Goal: Find specific page/section: Find specific page/section

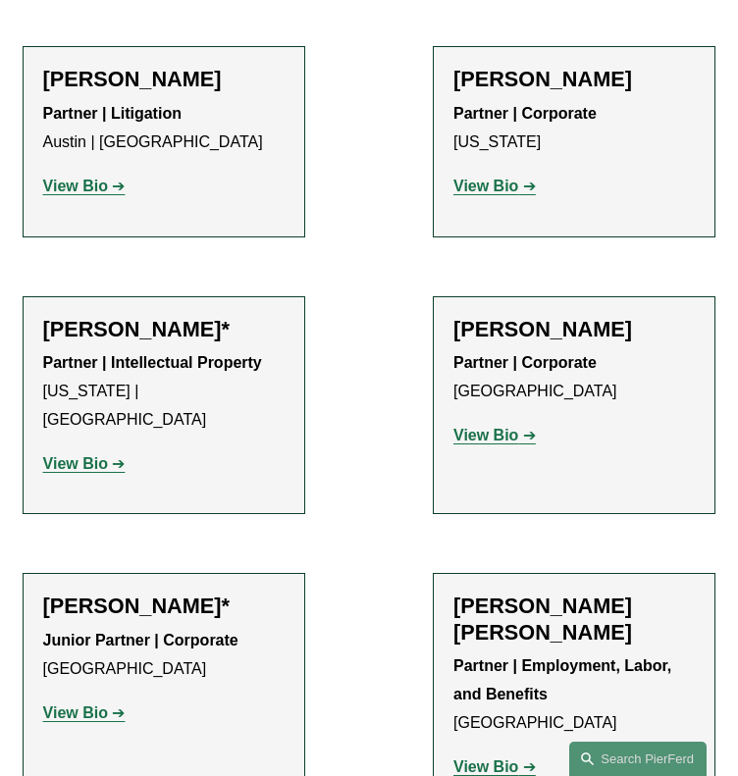
scroll to position [294, 0]
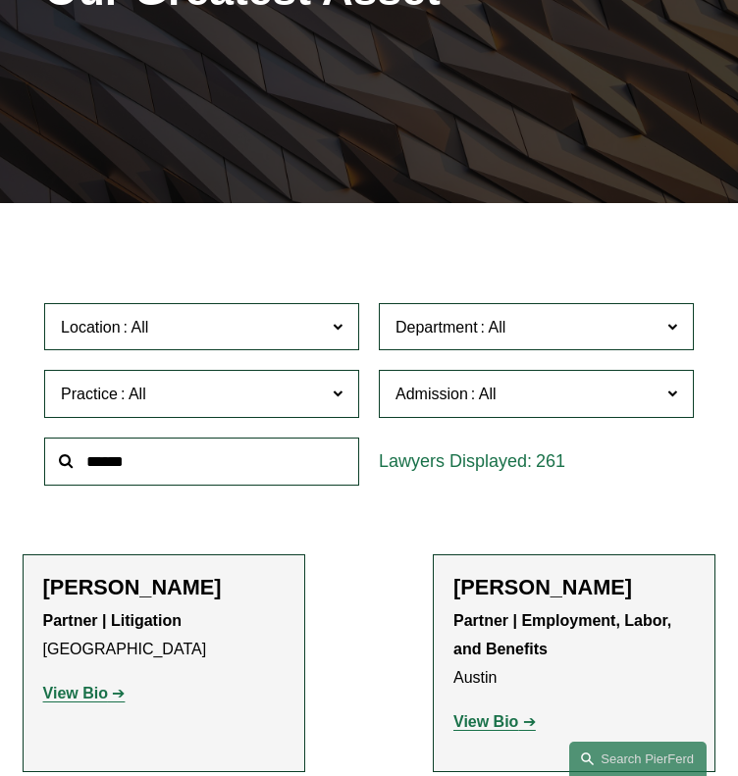
click at [288, 330] on span "Location" at bounding box center [192, 327] width 262 height 26
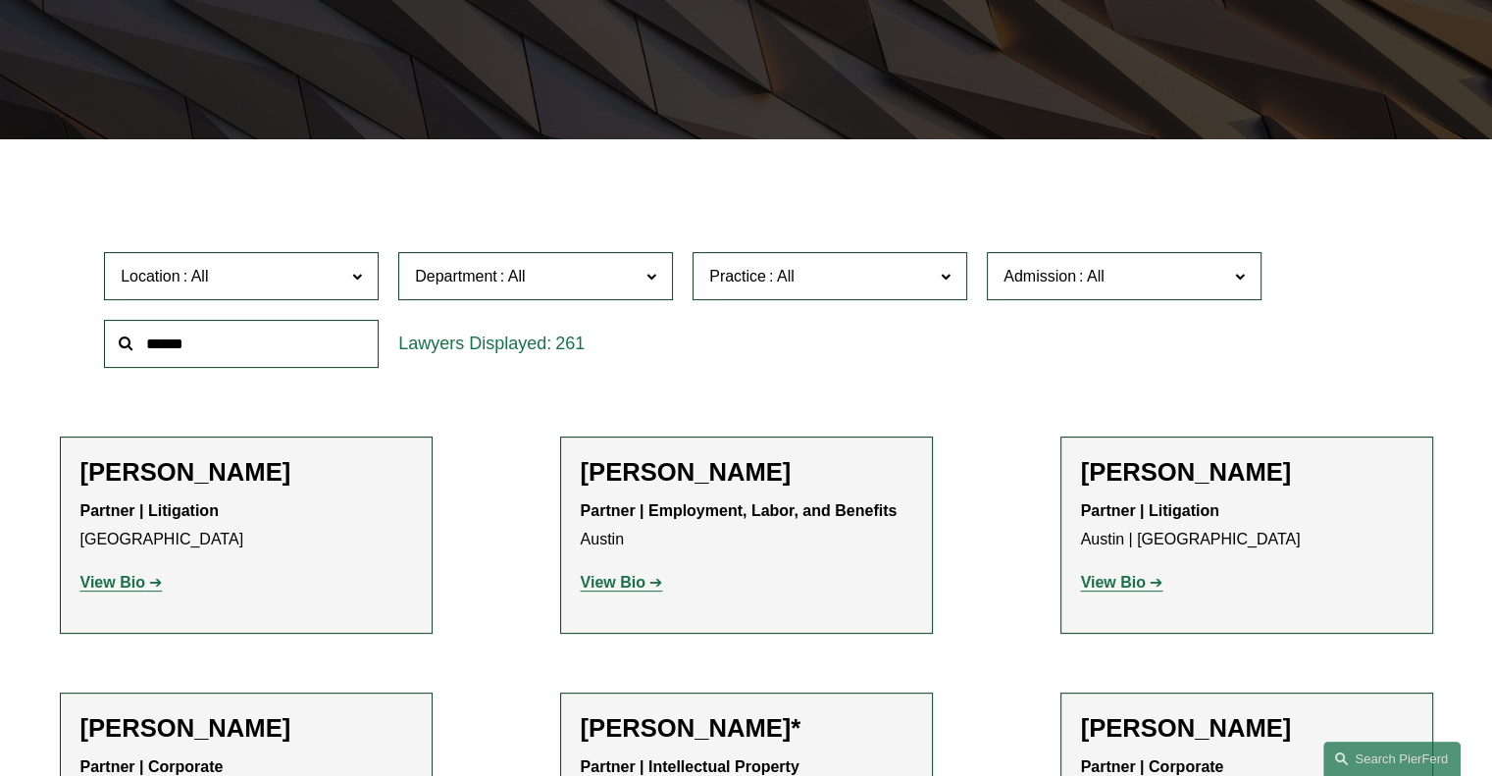
scroll to position [589, 0]
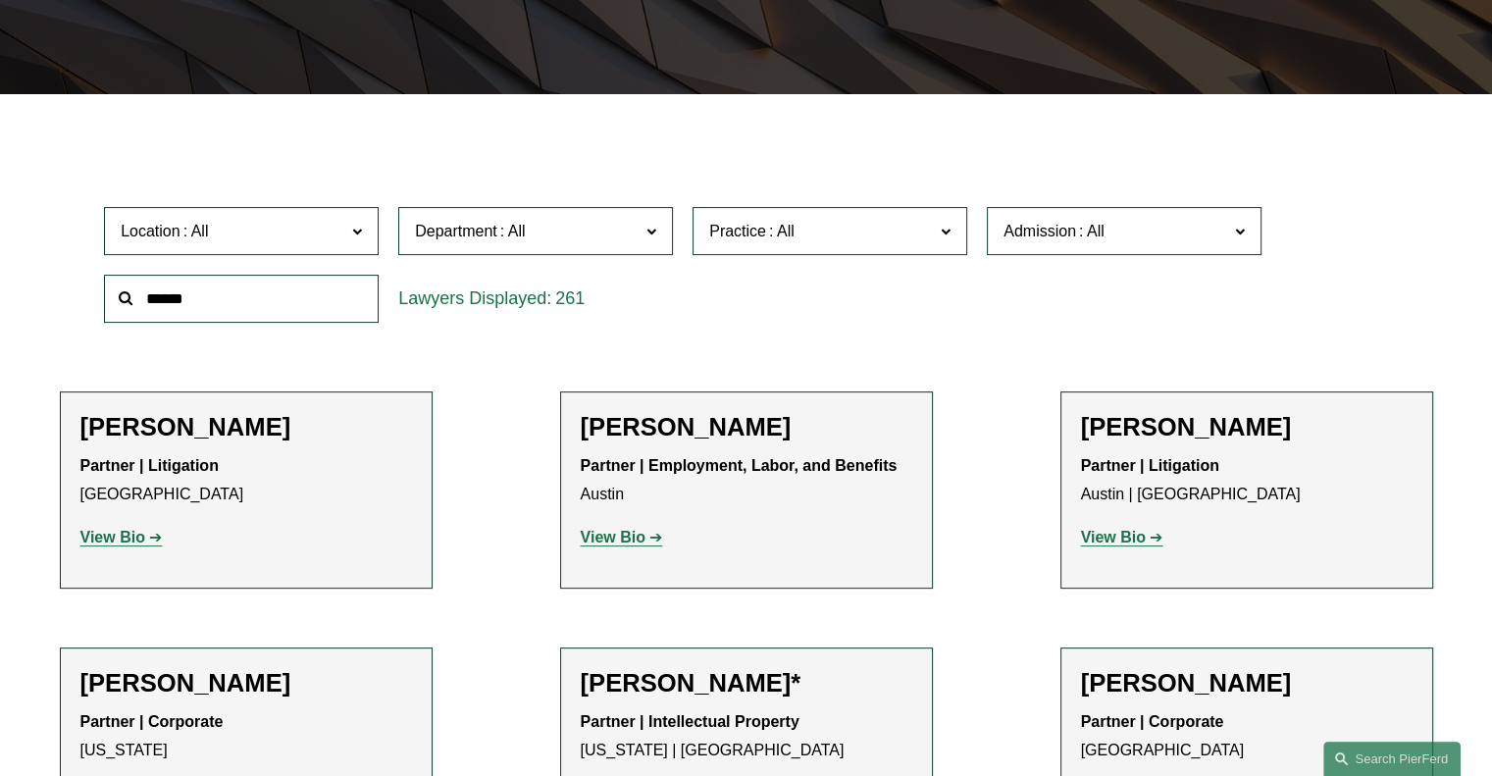
scroll to position [392, 0]
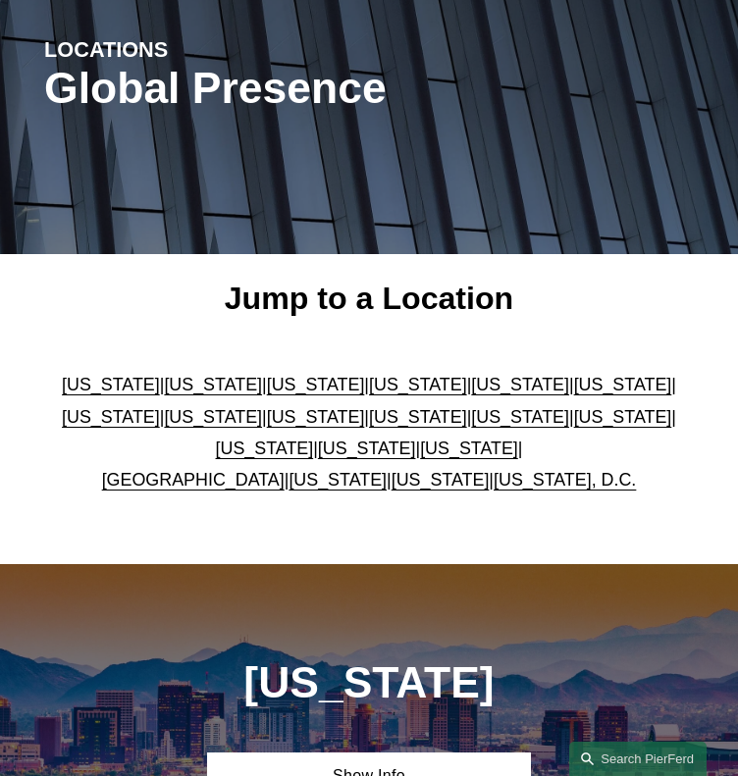
click at [338, 446] on link "[US_STATE]" at bounding box center [367, 449] width 98 height 20
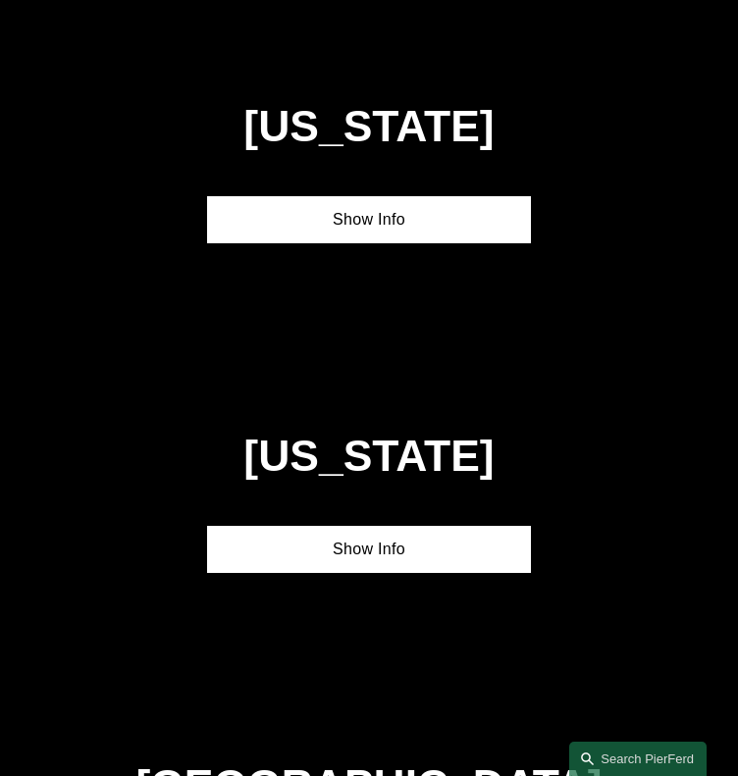
scroll to position [4999, 0]
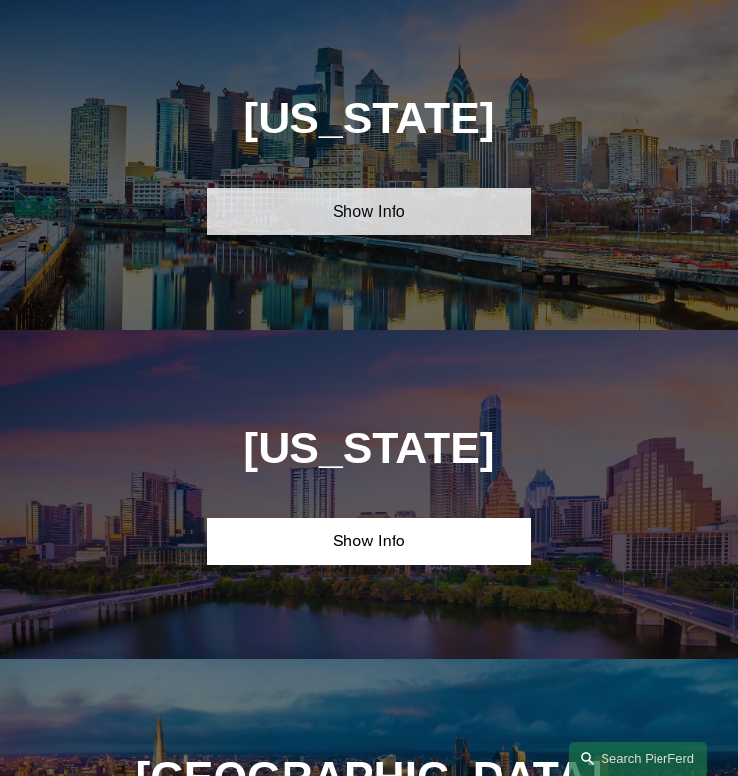
click at [379, 217] on link "Show Info" at bounding box center [369, 211] width 325 height 47
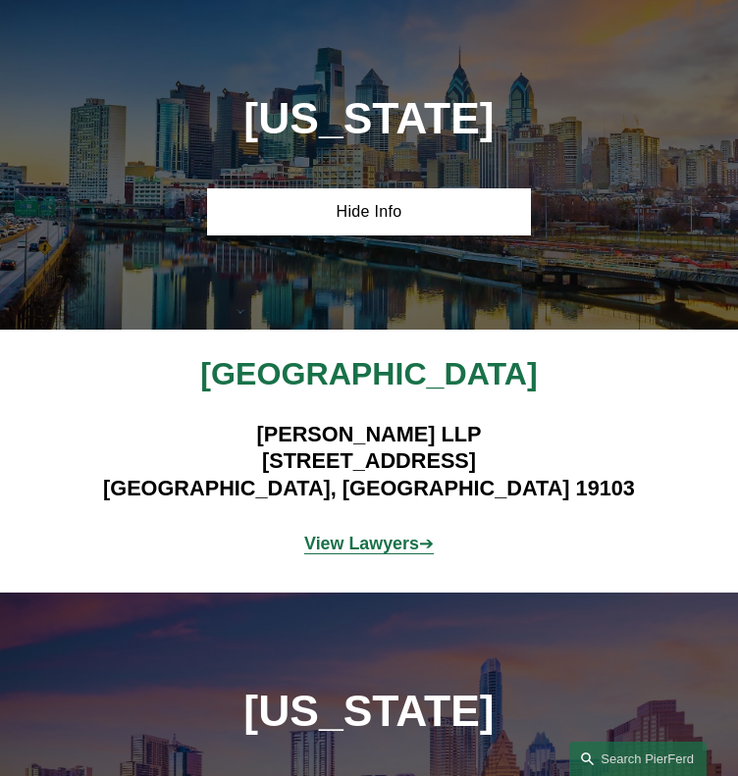
click at [395, 553] on p "View Lawyers ➔" at bounding box center [369, 543] width 650 height 31
click at [395, 545] on strong "View Lawyers" at bounding box center [361, 544] width 115 height 20
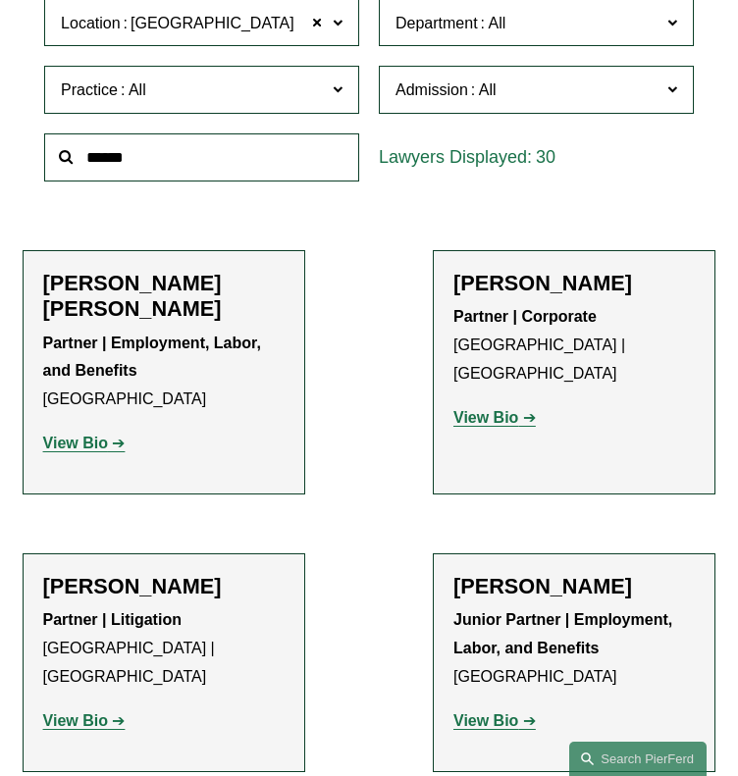
scroll to position [581, 0]
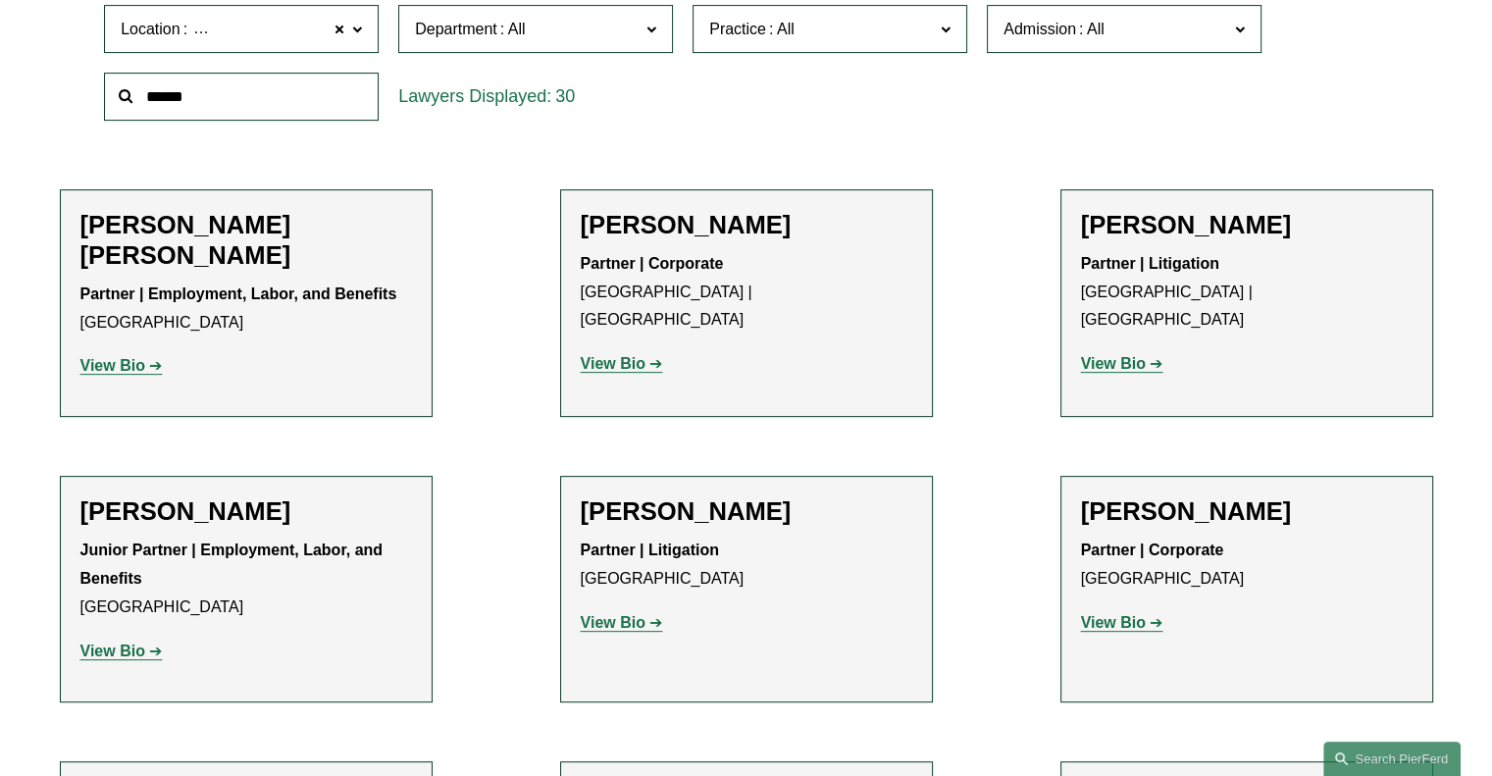
scroll to position [623, 0]
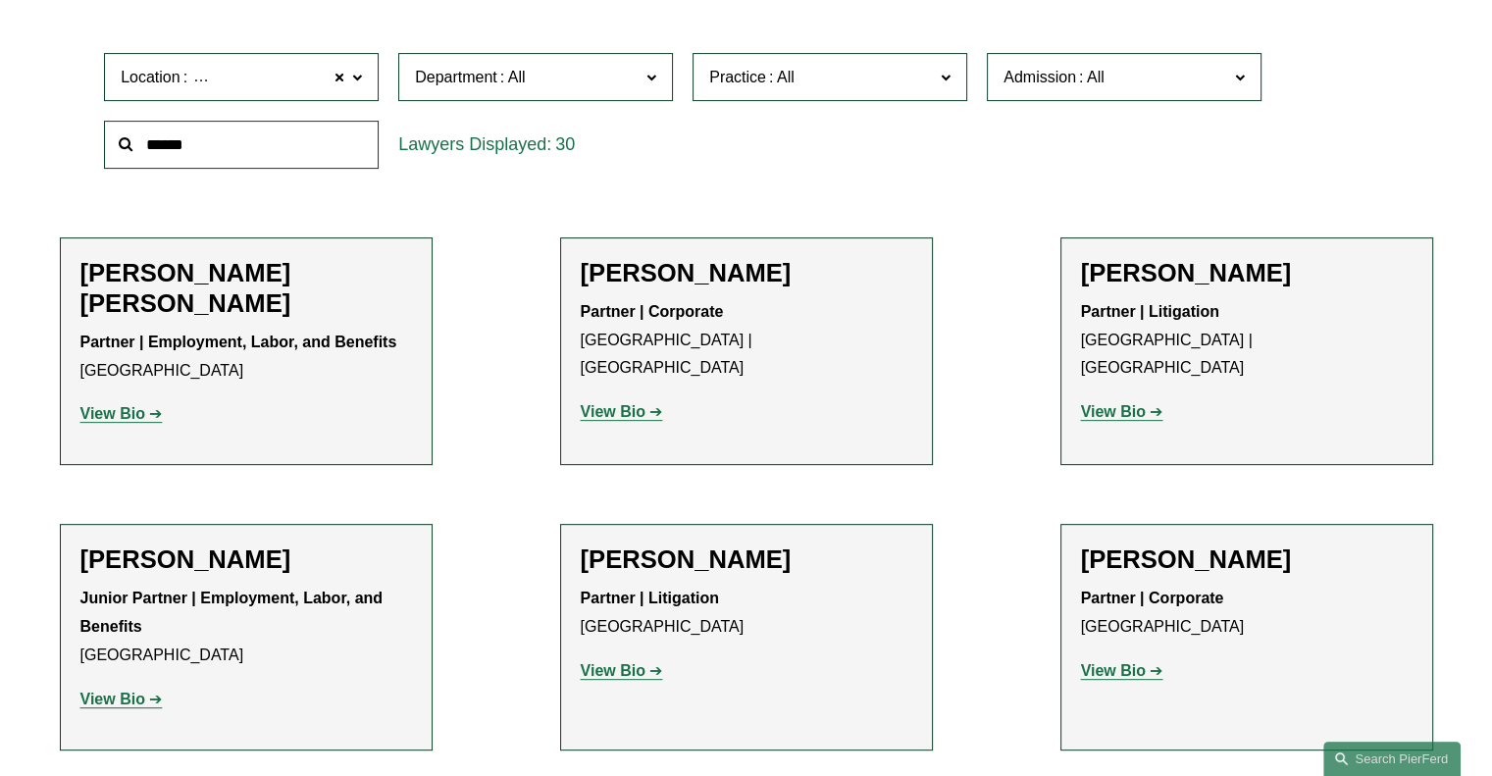
click at [185, 137] on input "text" at bounding box center [241, 145] width 275 height 48
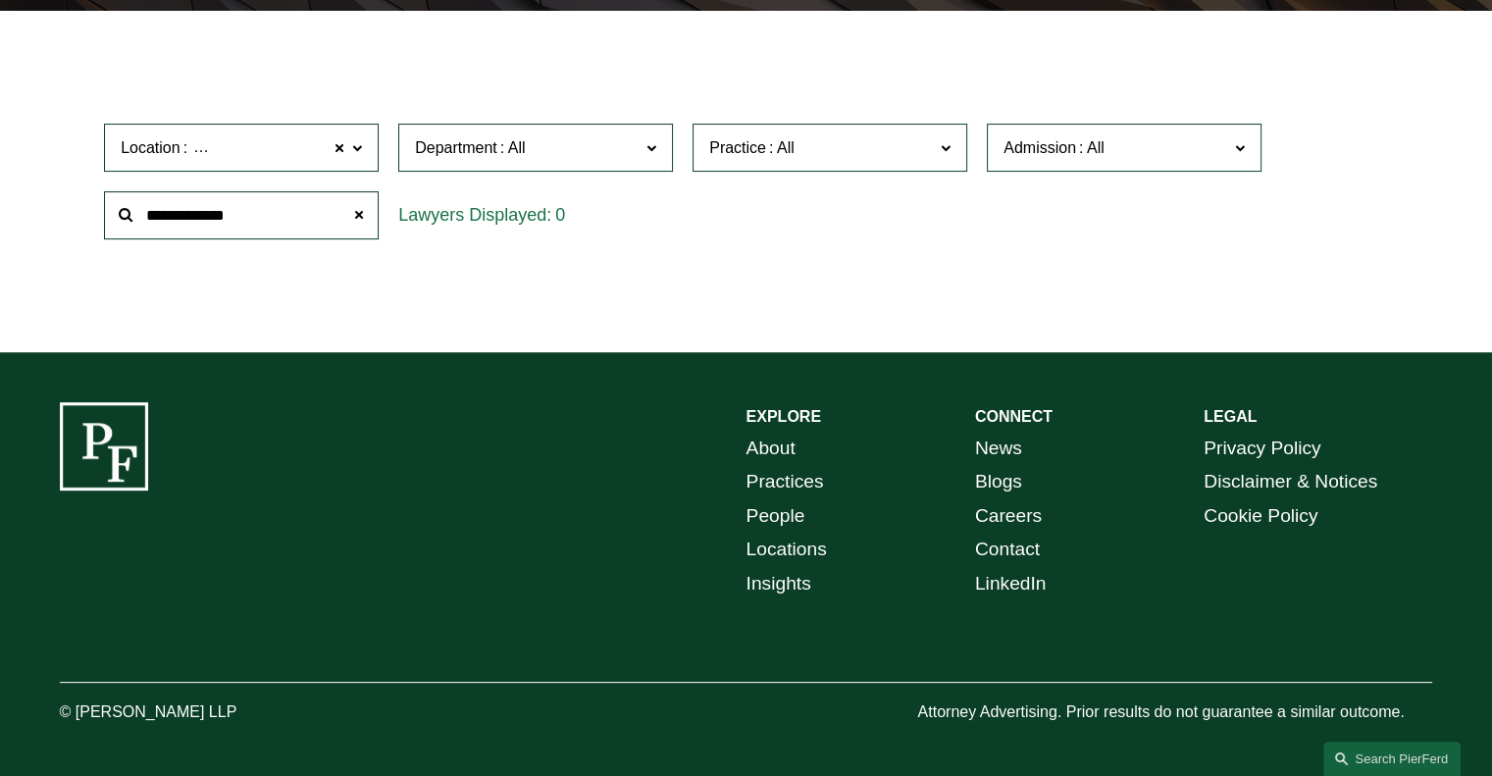
scroll to position [554, 0]
click at [283, 219] on input "**********" at bounding box center [241, 215] width 275 height 48
click at [217, 217] on input "**********" at bounding box center [241, 215] width 275 height 48
type input "******"
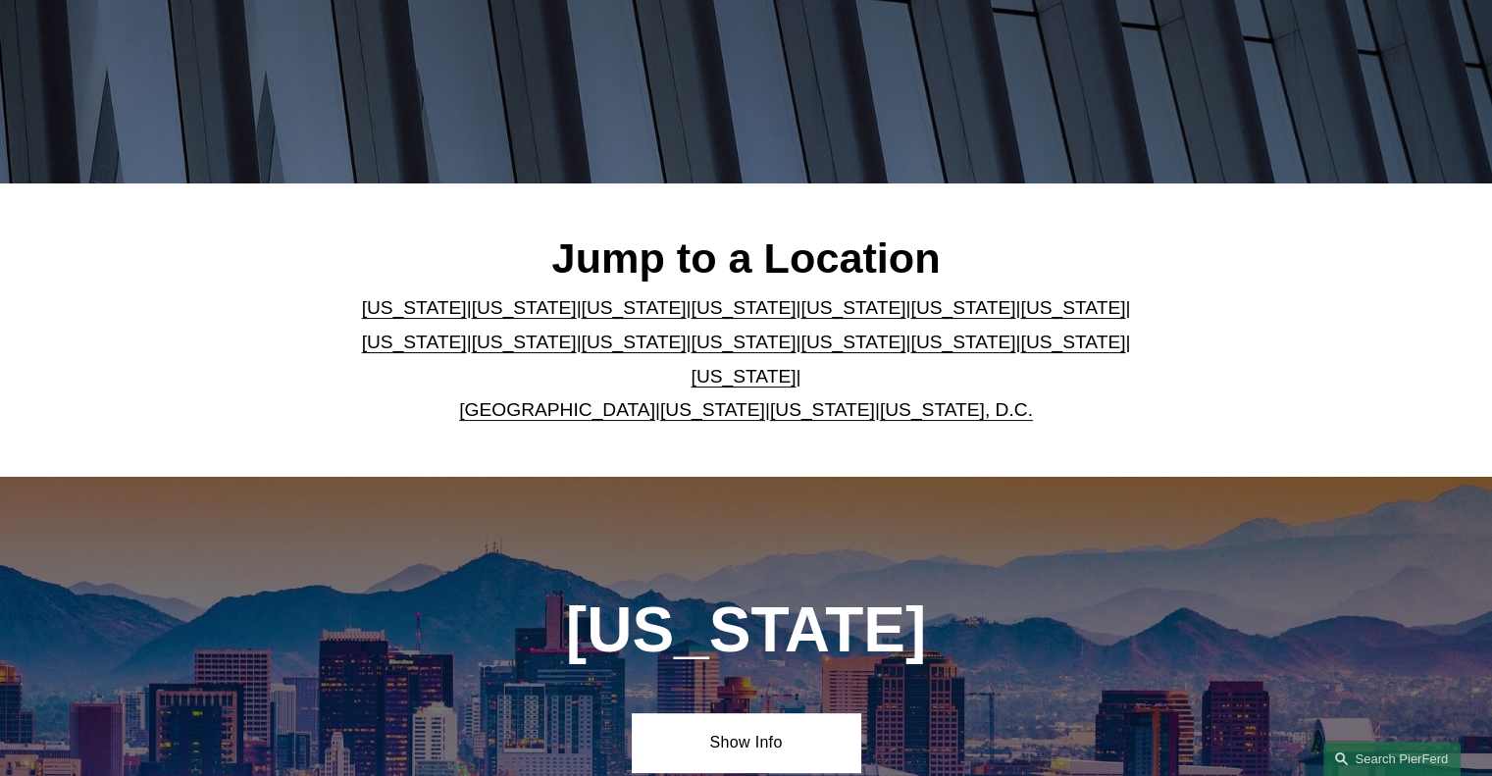
scroll to position [392, 0]
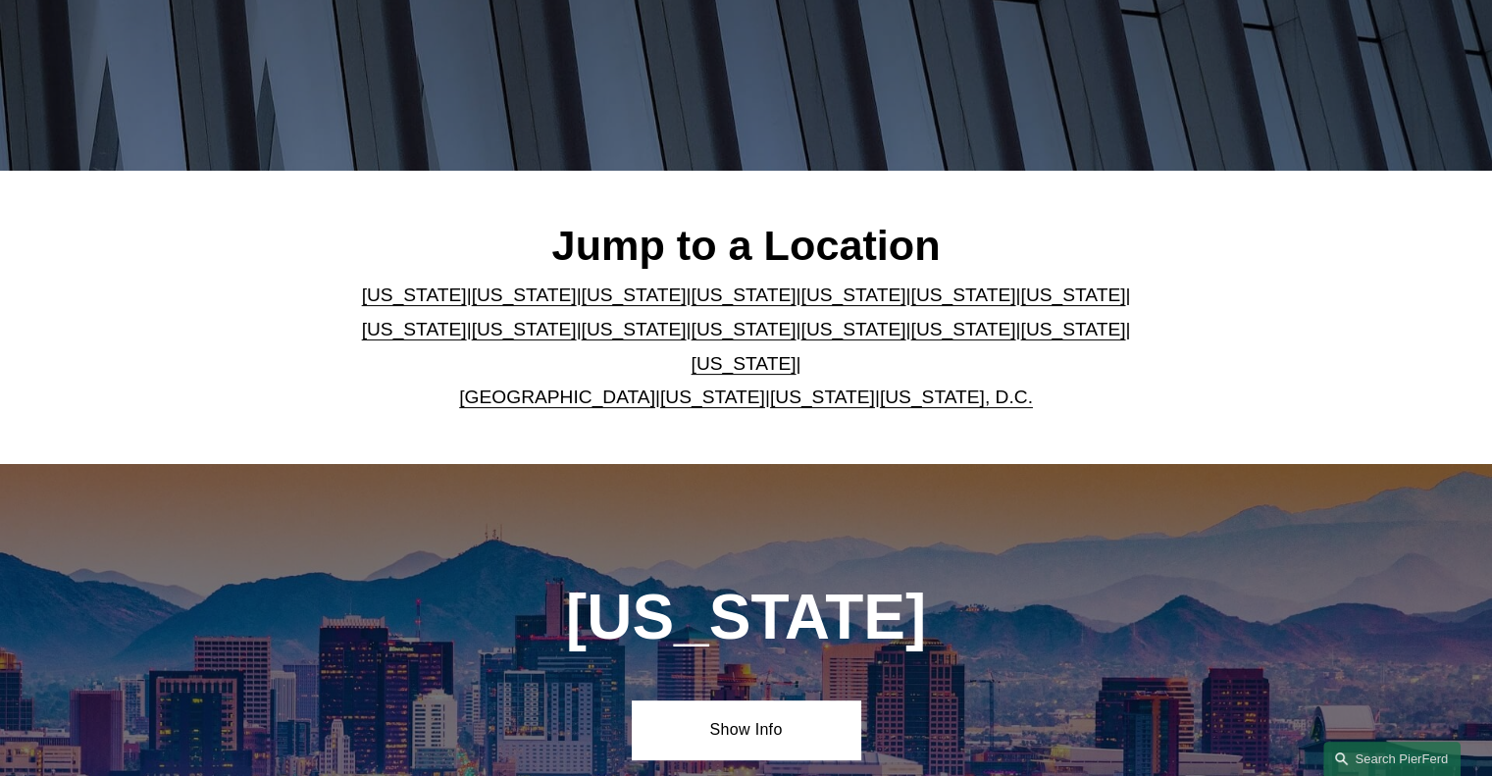
click at [1020, 338] on link "[US_STATE]" at bounding box center [1072, 329] width 105 height 21
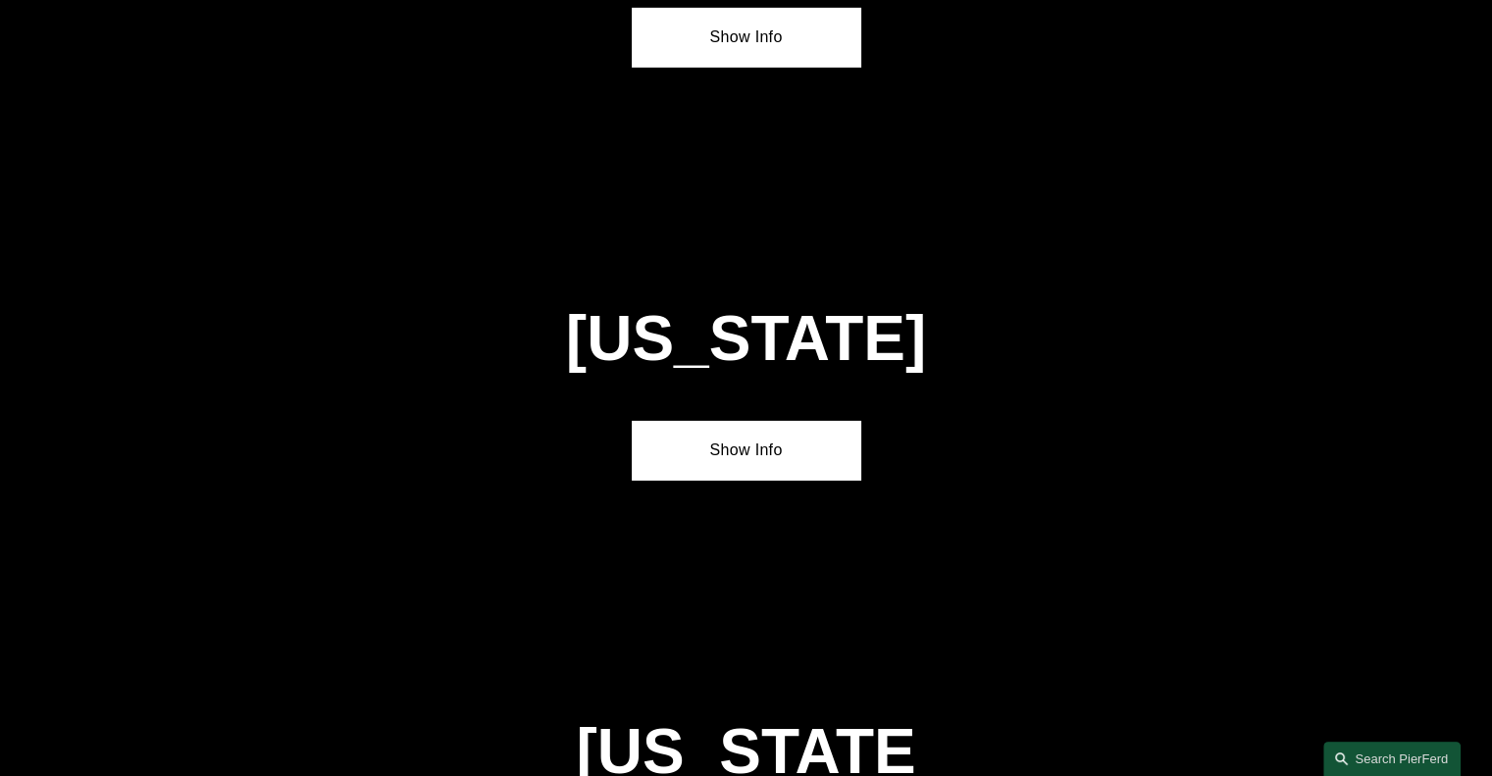
scroll to position [6216, 0]
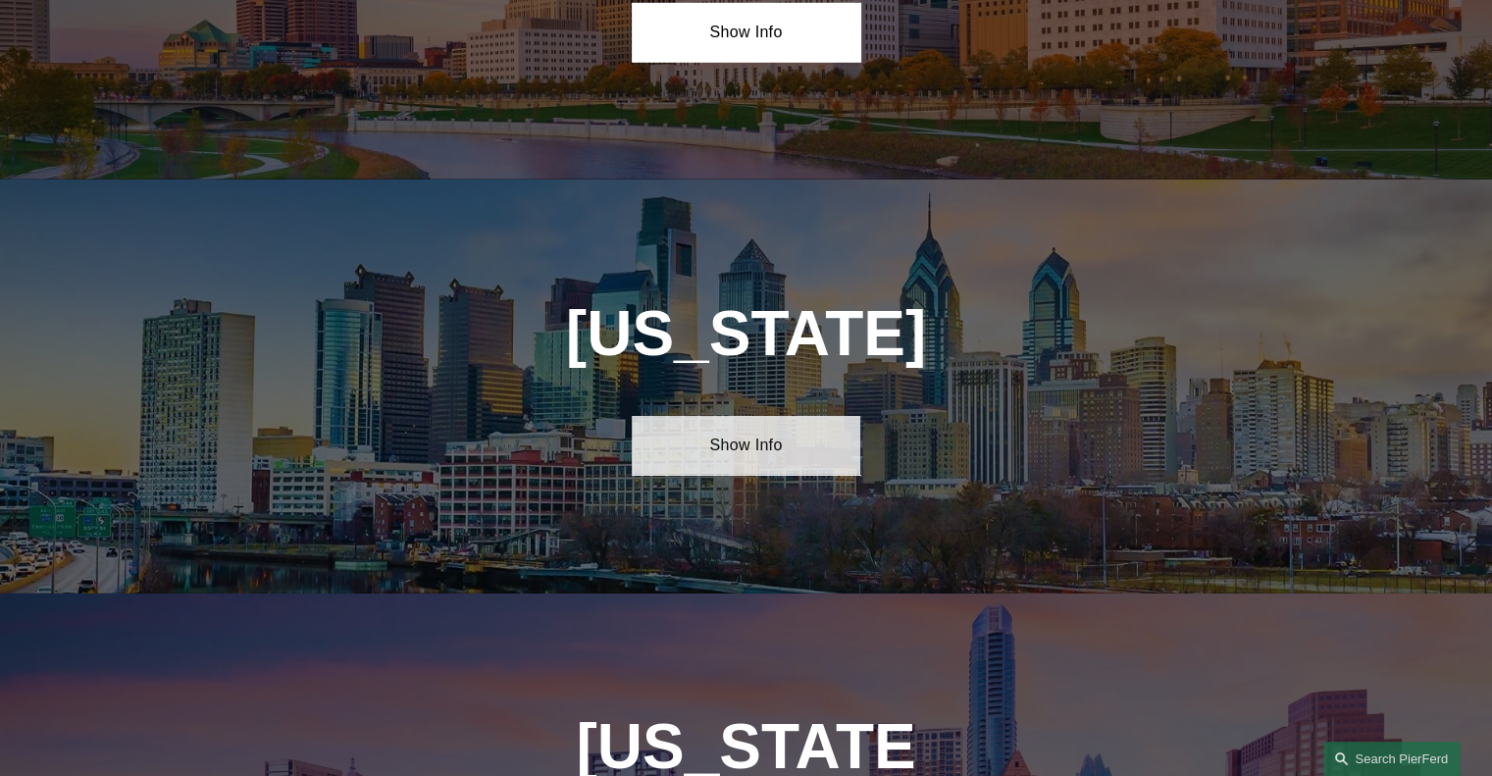
click at [775, 416] on link "Show Info" at bounding box center [746, 445] width 229 height 59
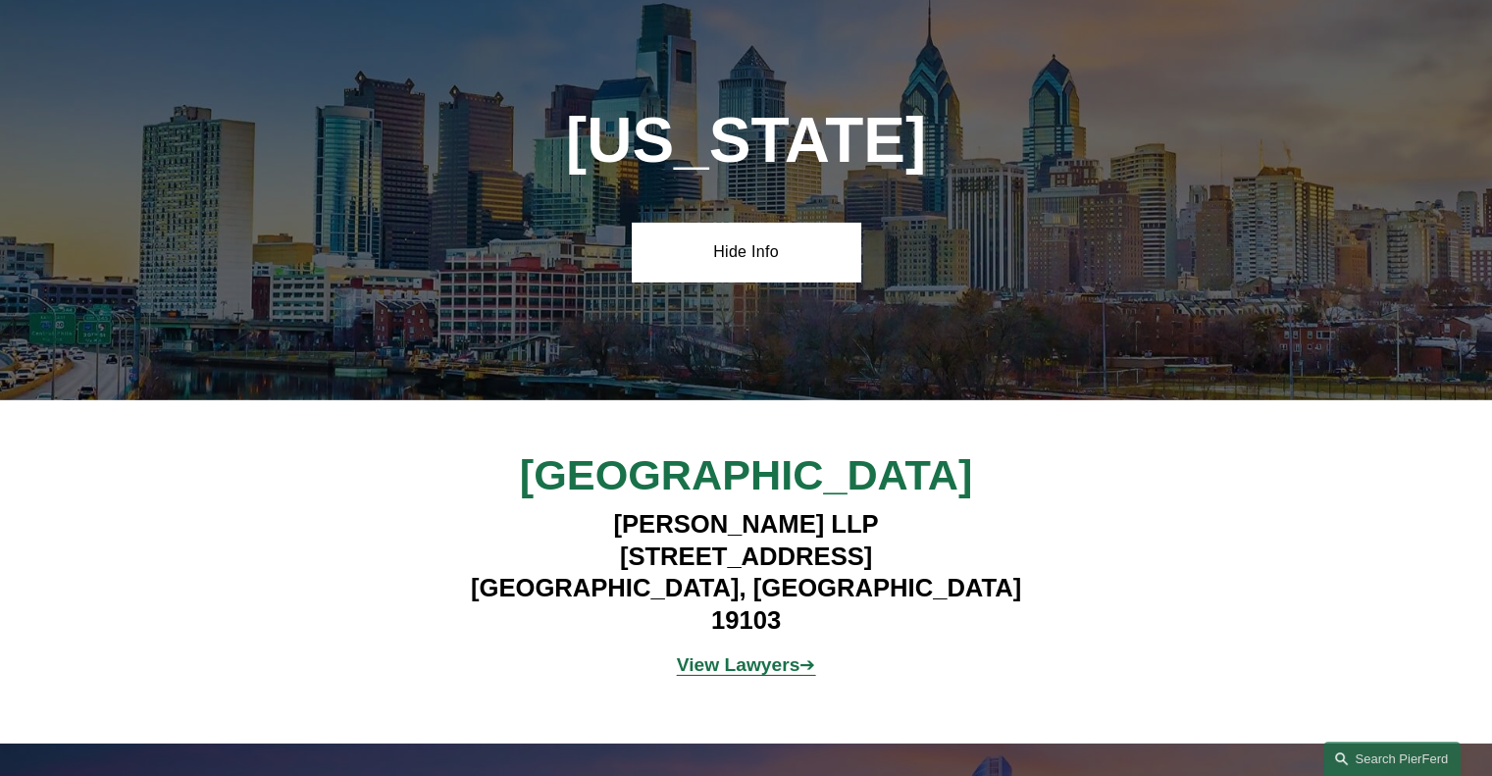
scroll to position [6412, 0]
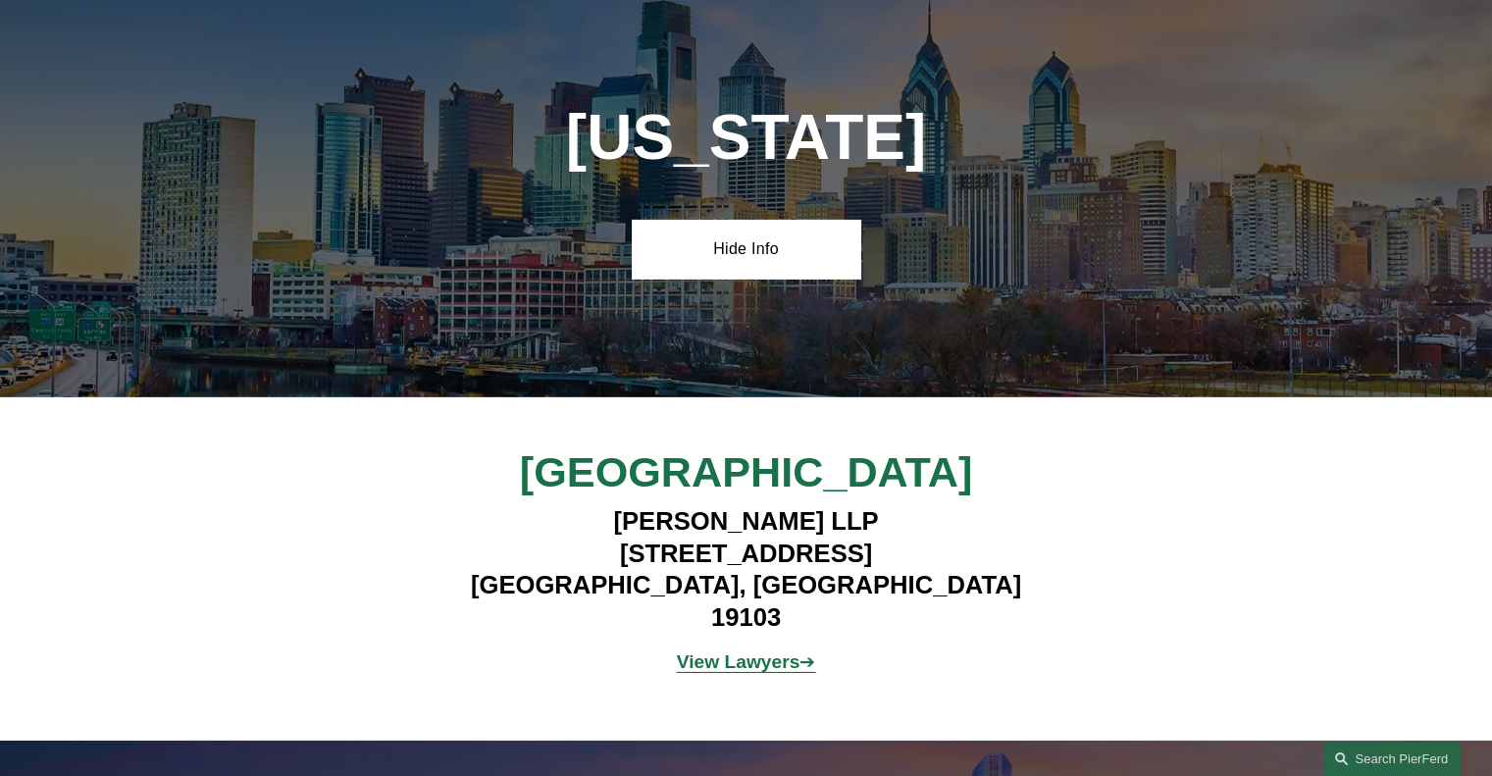
click at [789, 651] on strong "View Lawyers" at bounding box center [739, 661] width 124 height 21
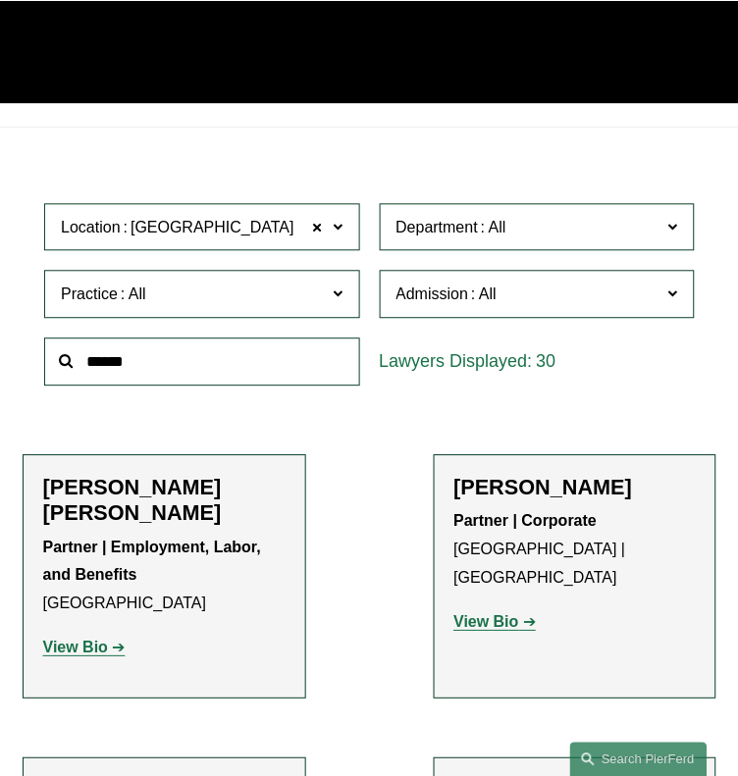
scroll to position [521, 0]
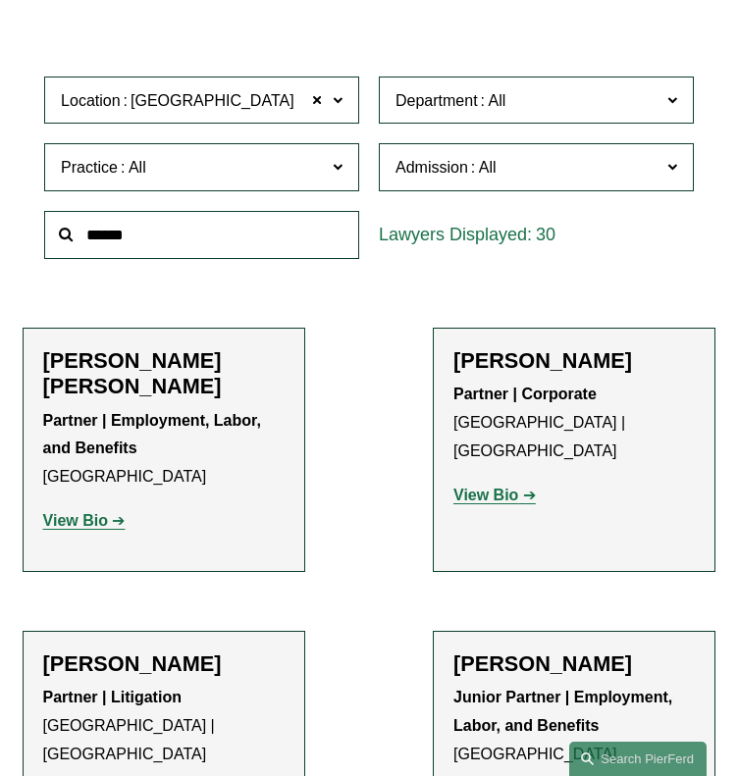
click at [477, 99] on span "Department" at bounding box center [526, 100] width 262 height 26
click at [0, 0] on link "Litigation" at bounding box center [0, 0] width 0 height 0
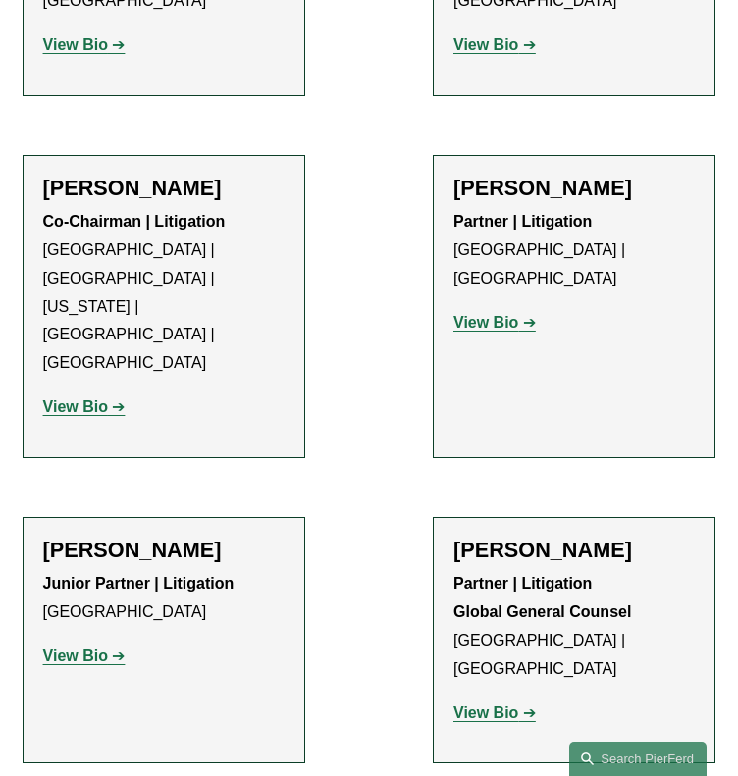
scroll to position [1264, 0]
